Goal: Task Accomplishment & Management: Complete application form

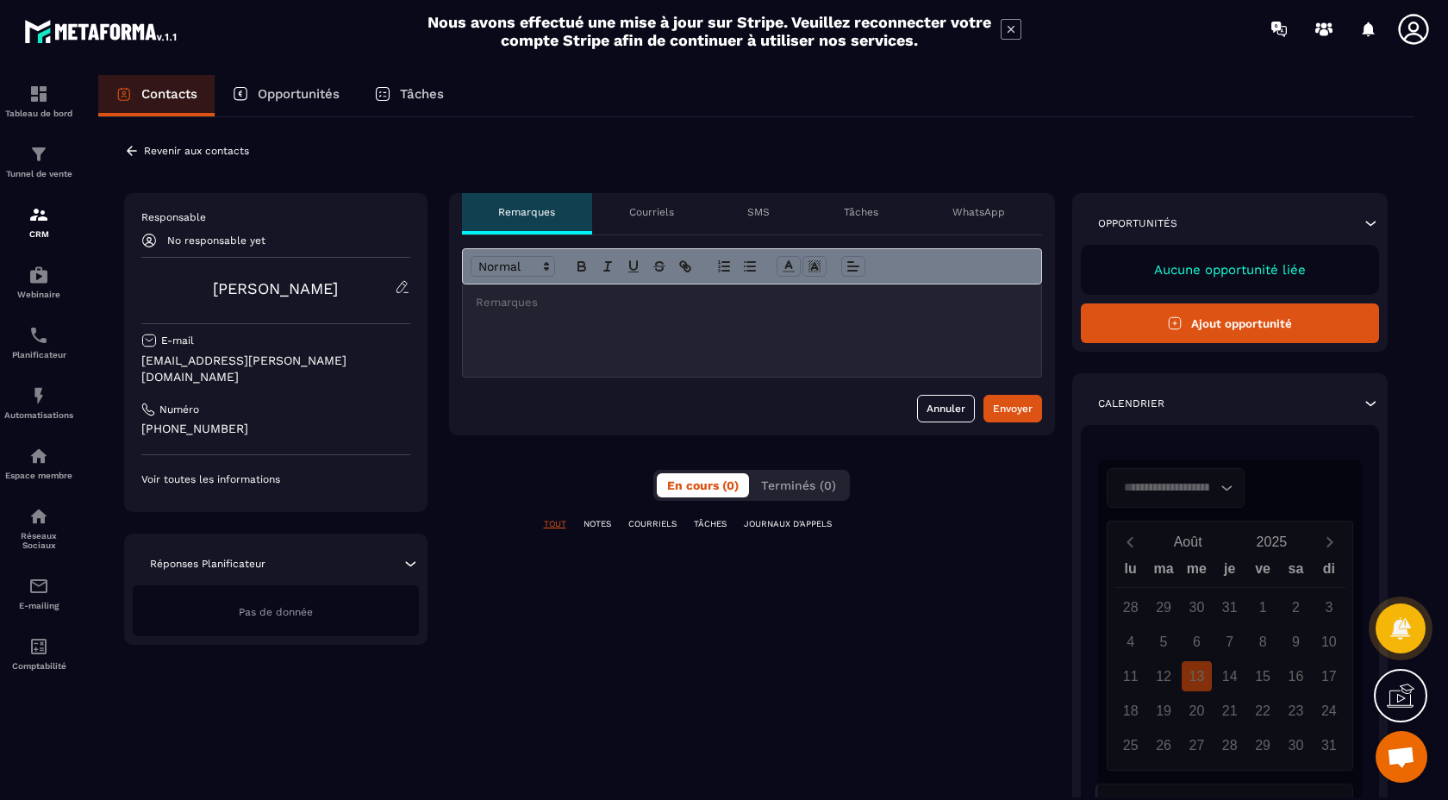
click at [1234, 328] on button "Ajout opportunité" at bounding box center [1230, 323] width 299 height 40
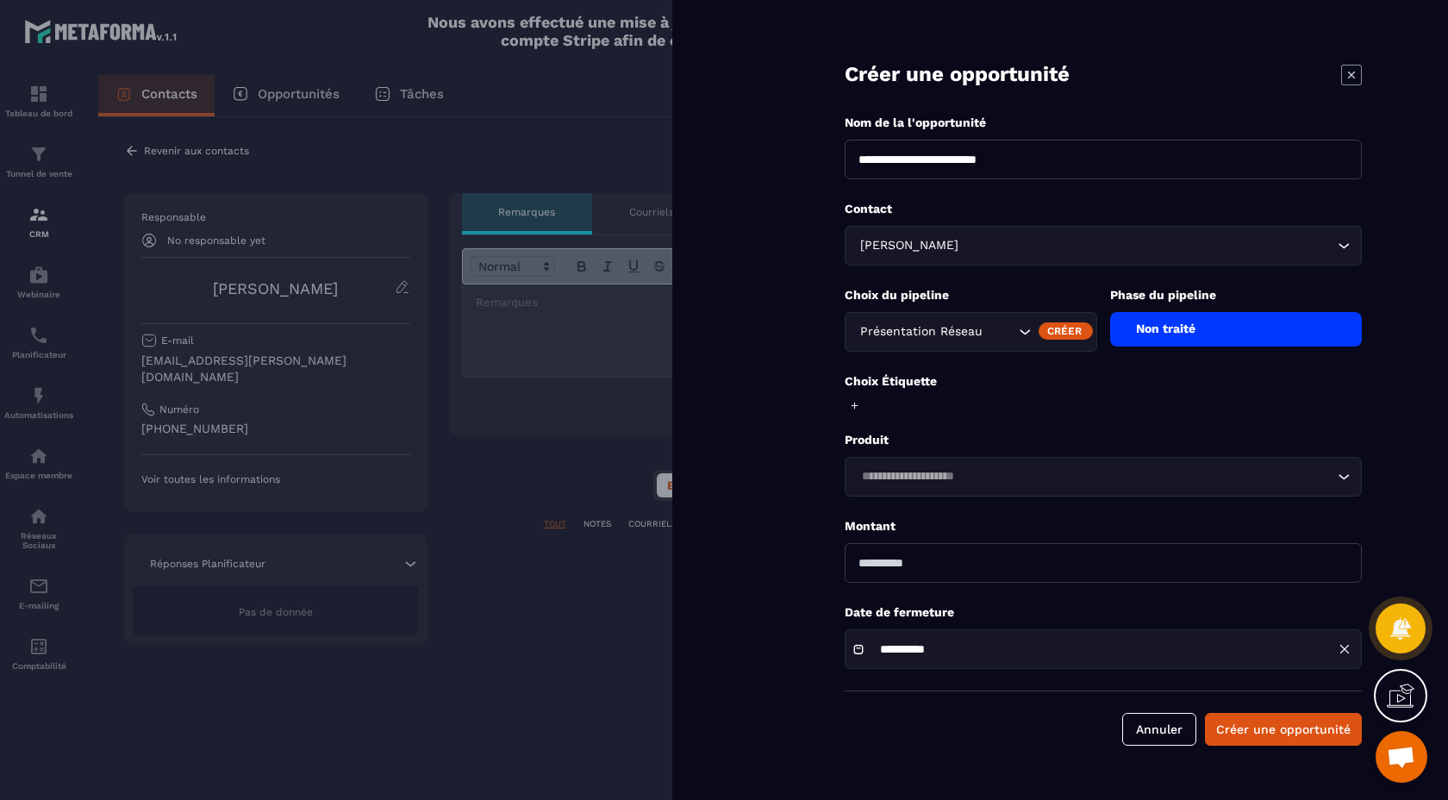
click at [1222, 332] on div "Non traité" at bounding box center [1236, 329] width 253 height 34
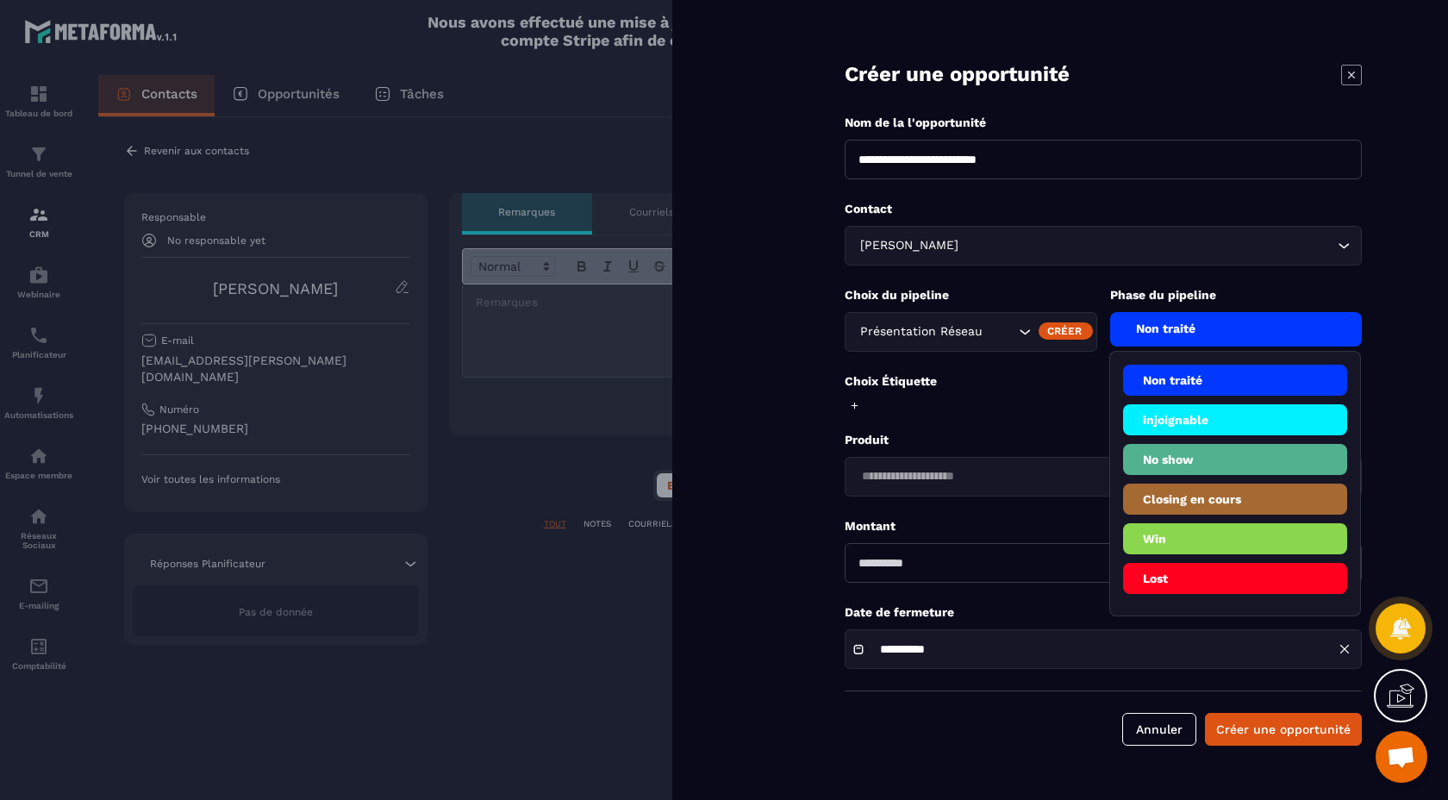
click at [1211, 523] on li "Closing en cours" at bounding box center [1235, 538] width 225 height 31
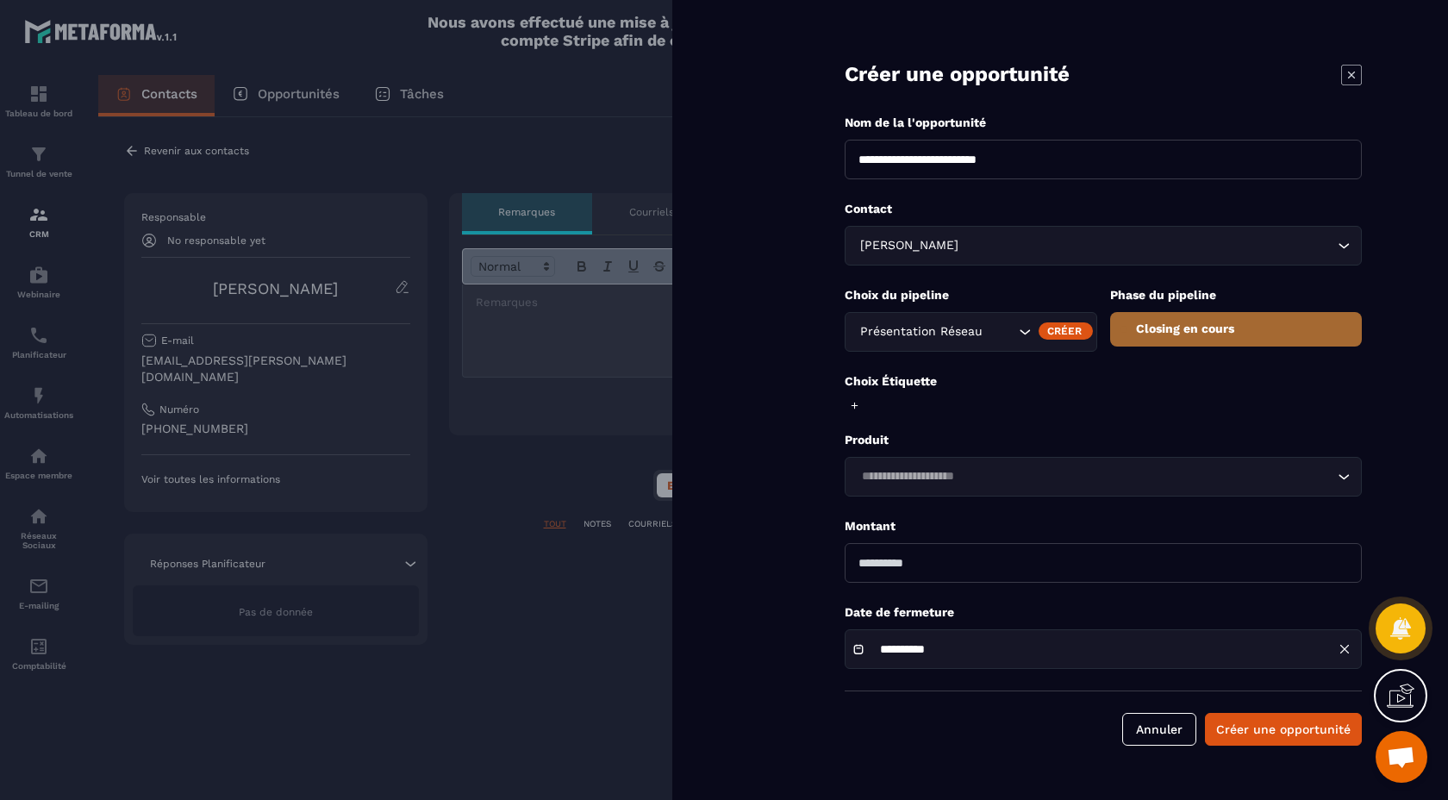
click at [938, 472] on input "Search for option" at bounding box center [1095, 476] width 478 height 19
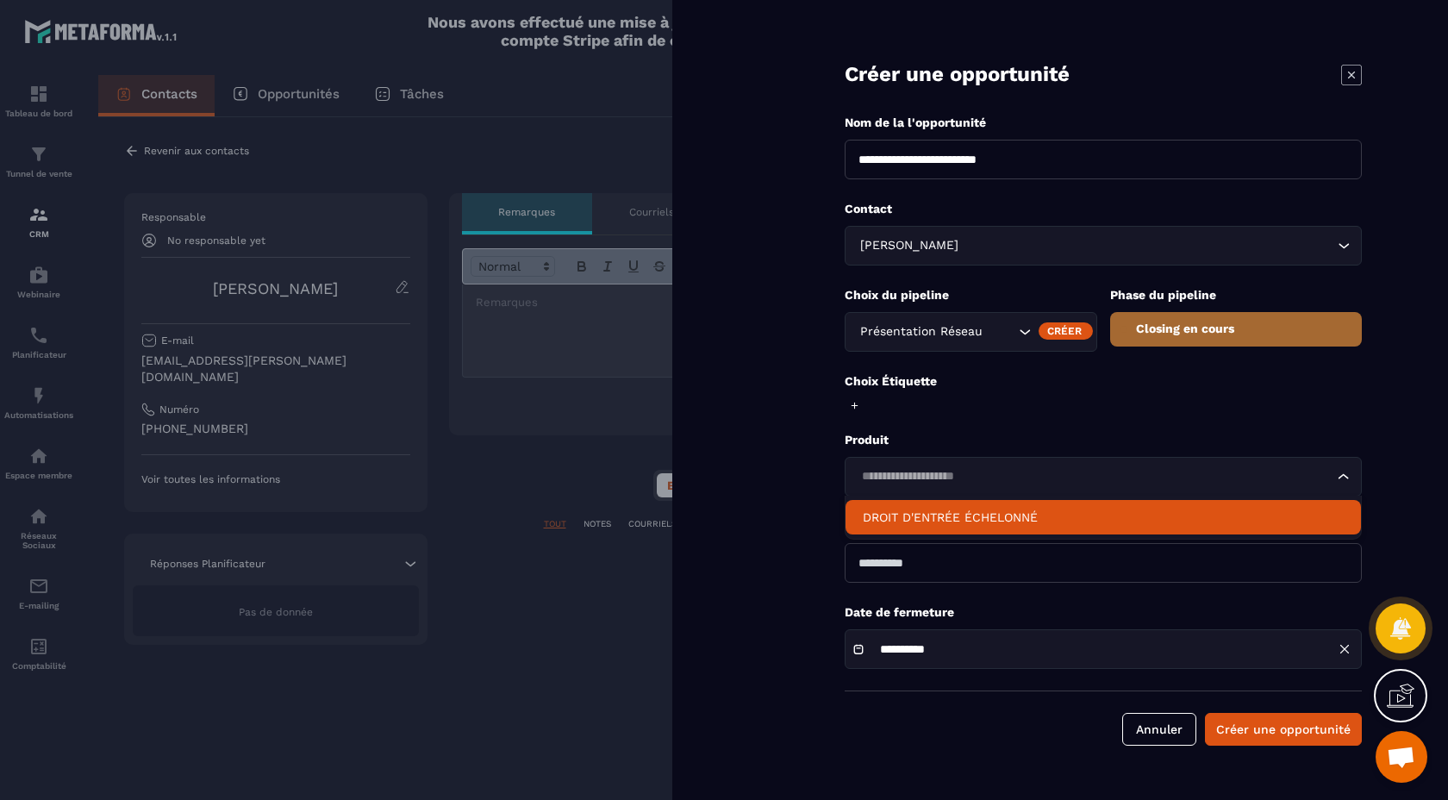
click at [951, 519] on p "DROIT D'ENTRÉE ÉCHELONNÉ" at bounding box center [1103, 517] width 481 height 17
type input "****"
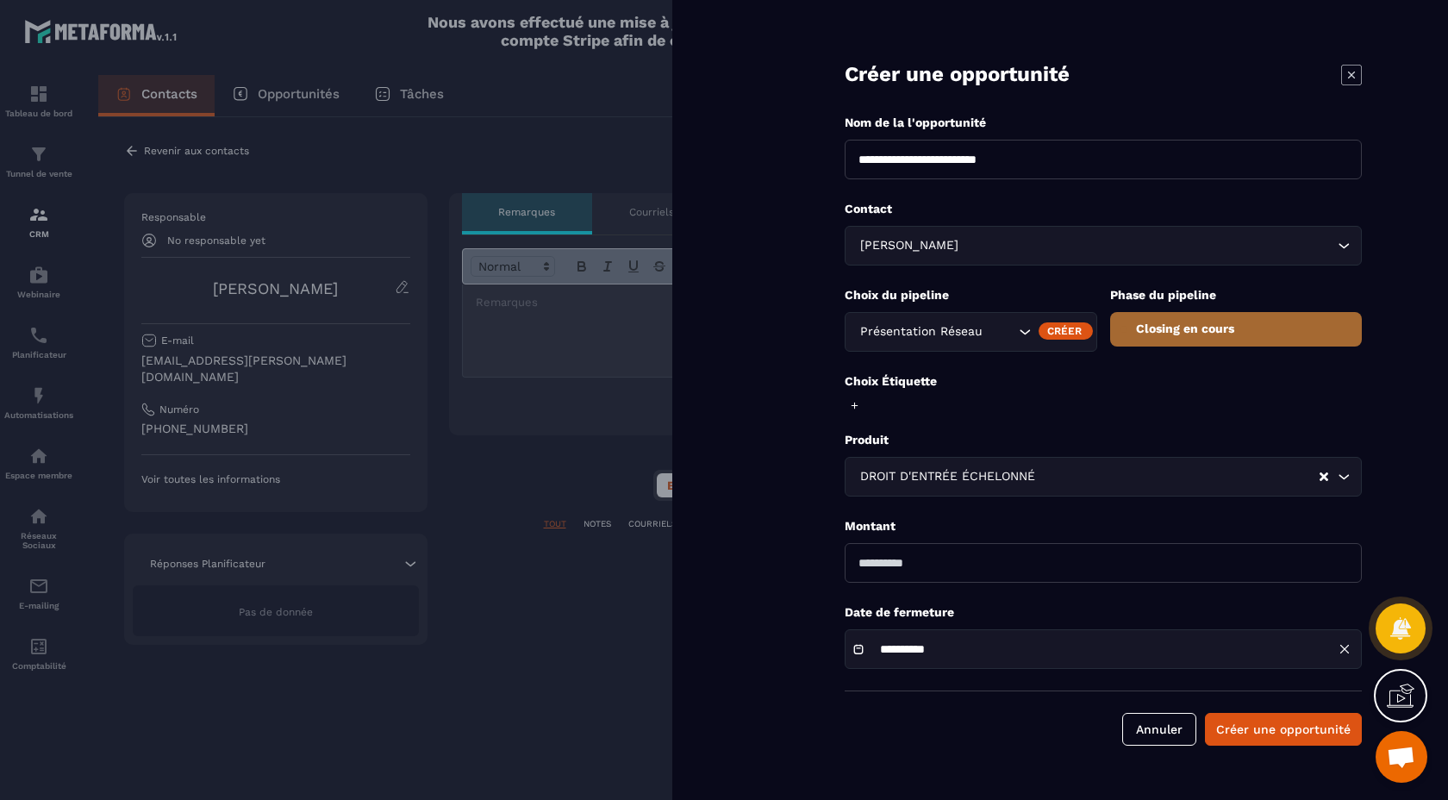
click at [857, 403] on icon at bounding box center [854, 405] width 11 height 11
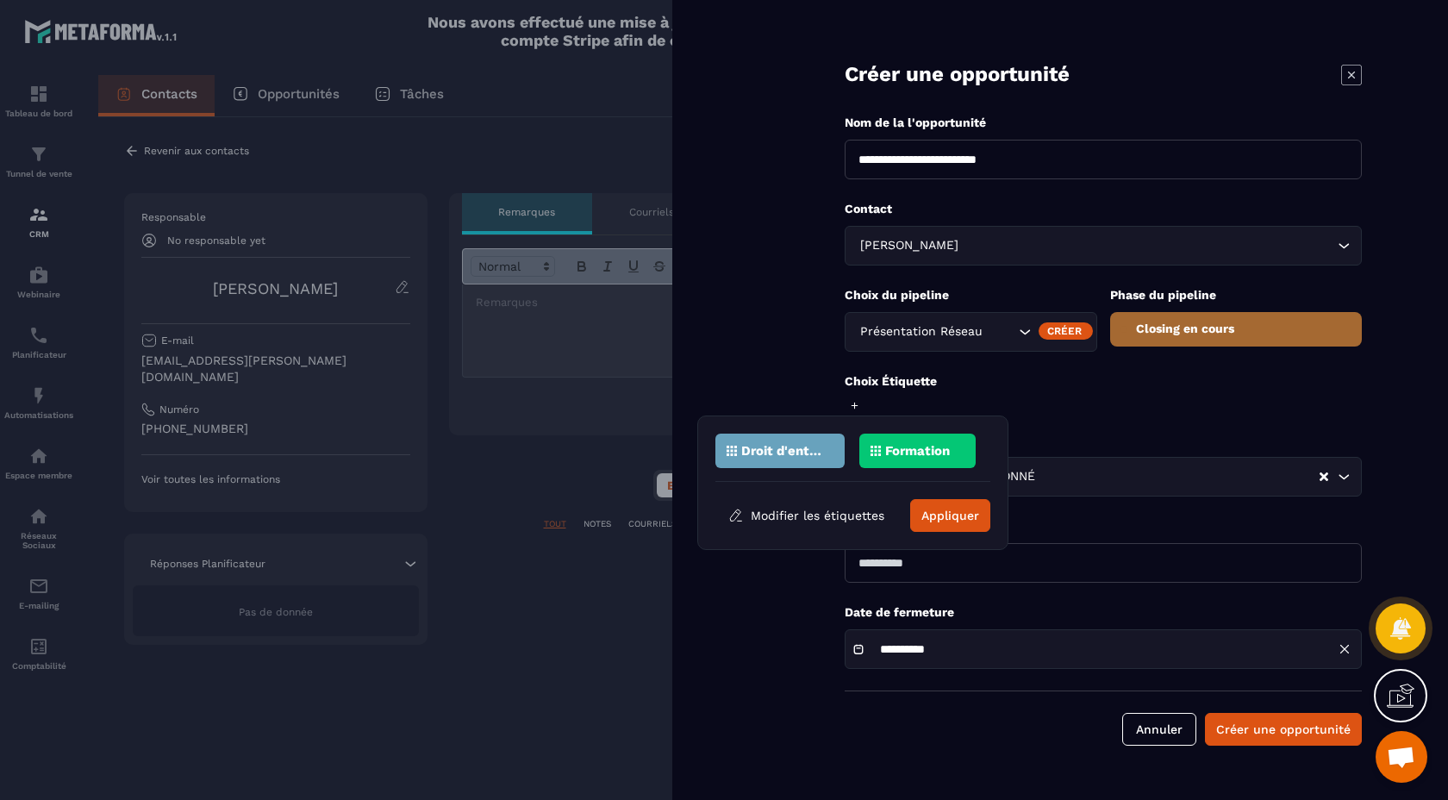
click at [859, 443] on div "Droit d'entrée" at bounding box center [917, 451] width 116 height 34
click at [933, 506] on button "Appliquer" at bounding box center [950, 515] width 80 height 33
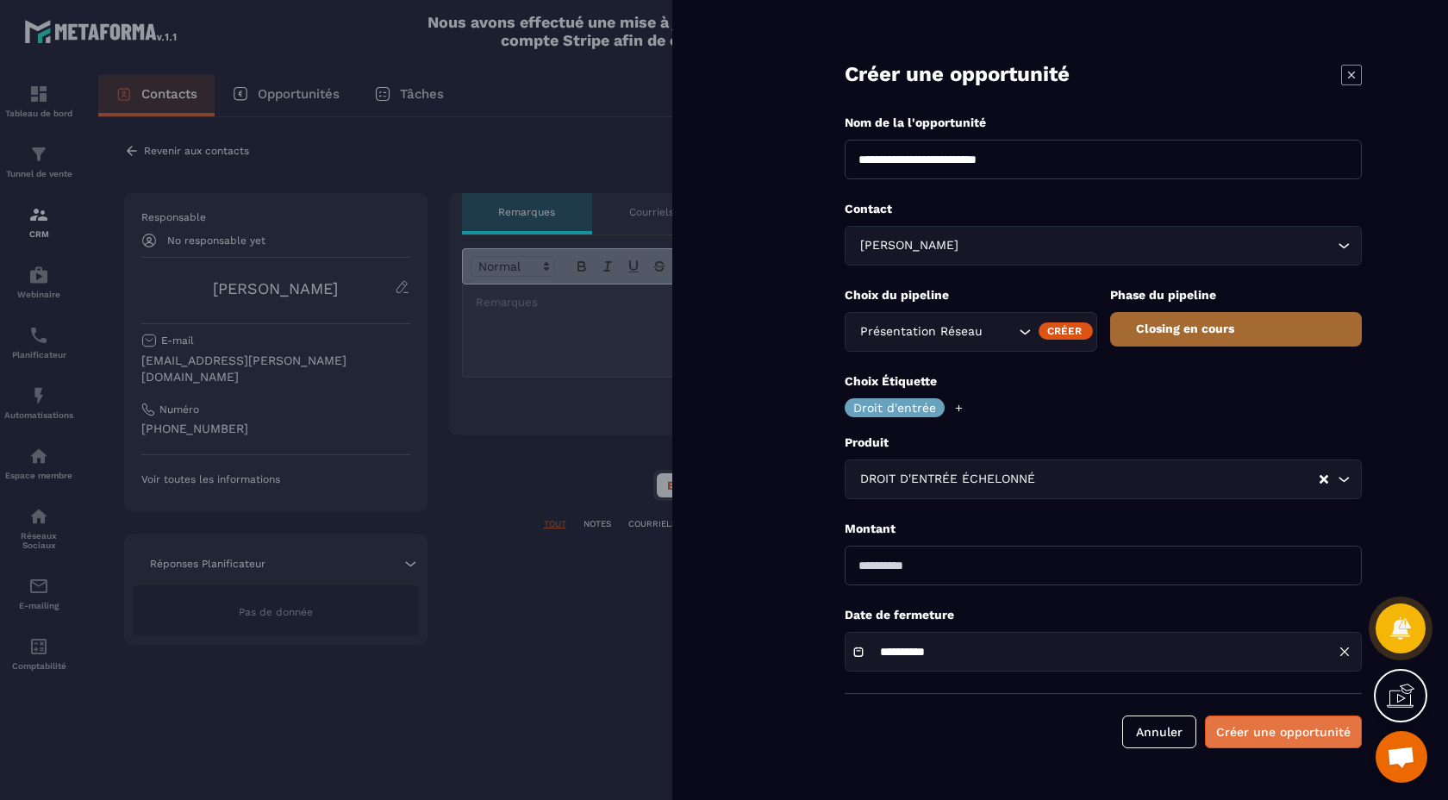
click at [1284, 731] on button "Créer une opportunité" at bounding box center [1283, 731] width 157 height 33
